Goal: Information Seeking & Learning: Learn about a topic

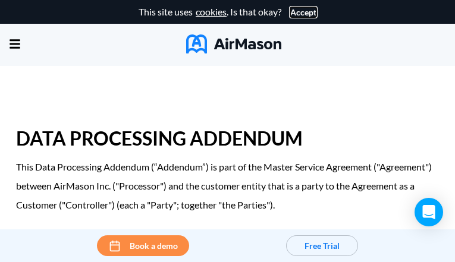
click at [300, 12] on button "Accept" at bounding box center [303, 13] width 26 height 10
